Goal: Find specific page/section: Find specific page/section

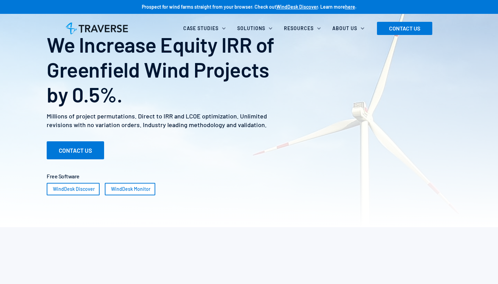
drag, startPoint x: 134, startPoint y: 26, endPoint x: 86, endPoint y: 25, distance: 47.8
click at [86, 25] on div "Case Studies Large Area Prospecting Energy Optimization Road Optimization Solut…" at bounding box center [249, 28] width 381 height 15
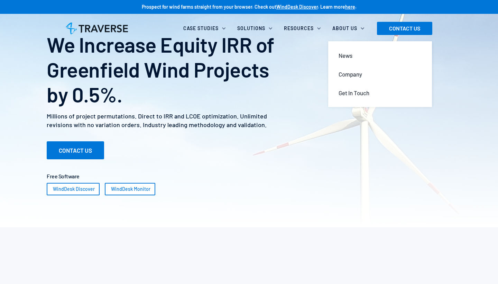
click at [350, 27] on div "About Us" at bounding box center [344, 28] width 25 height 7
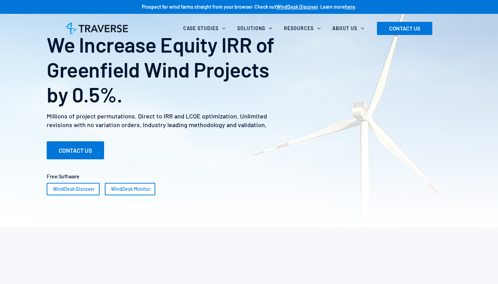
click at [350, 27] on div "About Us" at bounding box center [344, 28] width 25 height 7
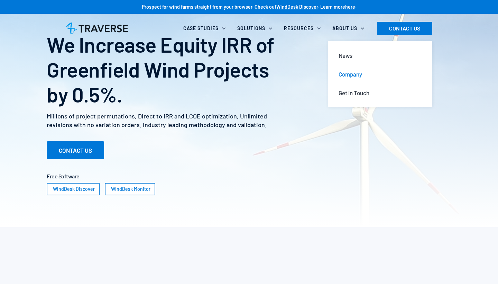
click at [348, 77] on div "Company" at bounding box center [351, 74] width 24 height 8
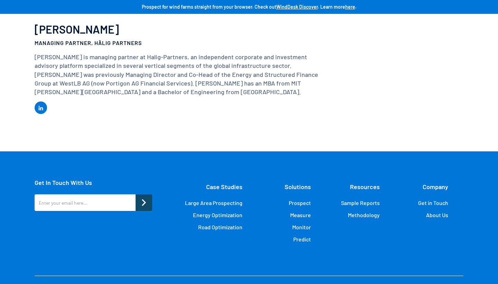
scroll to position [1375, 0]
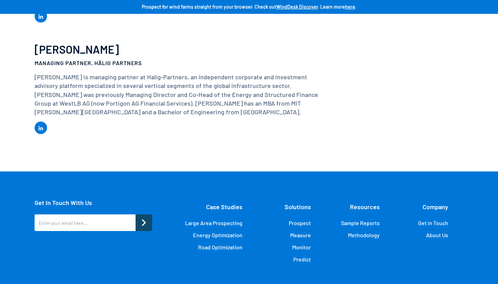
click at [438, 231] on link "About Us" at bounding box center [437, 234] width 22 height 7
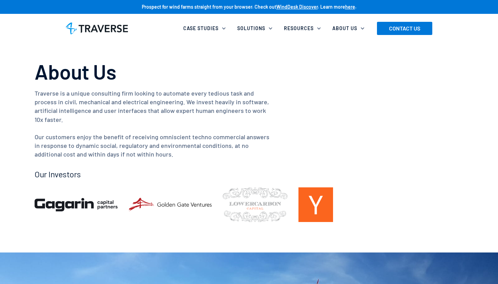
click at [394, 143] on div "About Us Traverse is a unique consulting firm looking to automate every tedious…" at bounding box center [249, 140] width 429 height 163
